Goal: Task Accomplishment & Management: Use online tool/utility

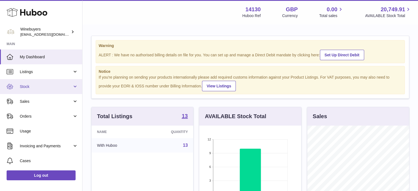
scroll to position [86, 102]
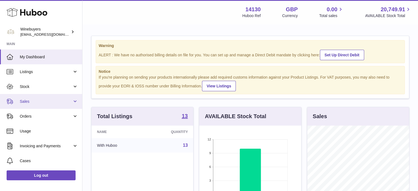
click at [36, 100] on span "Sales" at bounding box center [46, 101] width 52 height 5
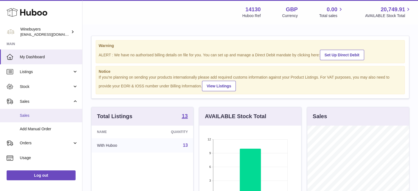
click at [36, 112] on link "Sales" at bounding box center [41, 115] width 82 height 13
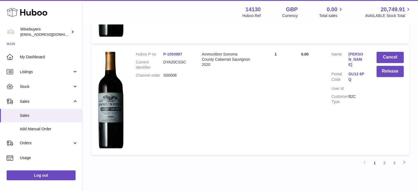
scroll to position [981, 0]
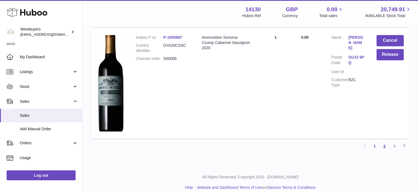
click at [386, 141] on link "2" at bounding box center [384, 146] width 10 height 10
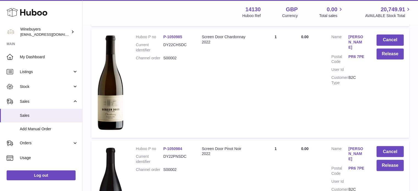
scroll to position [1003, 0]
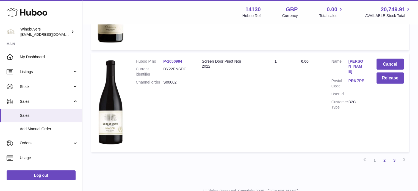
click at [393, 155] on link "3" at bounding box center [394, 160] width 10 height 10
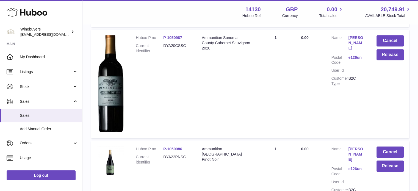
scroll to position [605, 0]
click at [348, 146] on link "[PERSON_NAME]" at bounding box center [356, 154] width 17 height 16
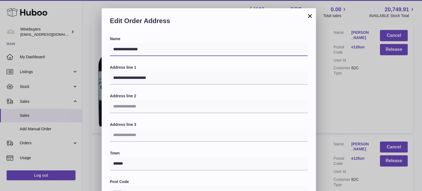
click at [130, 45] on input "**********" at bounding box center [209, 49] width 198 height 13
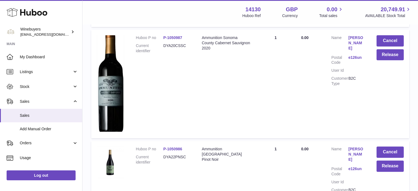
click at [343, 87] on div at bounding box center [209, 95] width 418 height 191
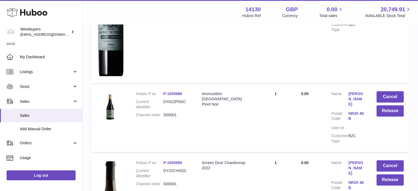
scroll to position [0, 0]
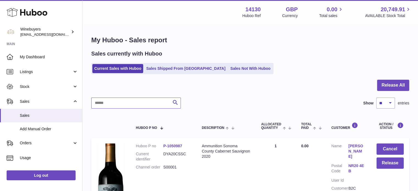
click at [143, 102] on input "text" at bounding box center [136, 103] width 90 height 11
paste input "**********"
type input "**********"
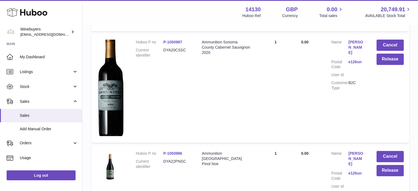
scroll to position [266, 0]
